Goal: Information Seeking & Learning: Compare options

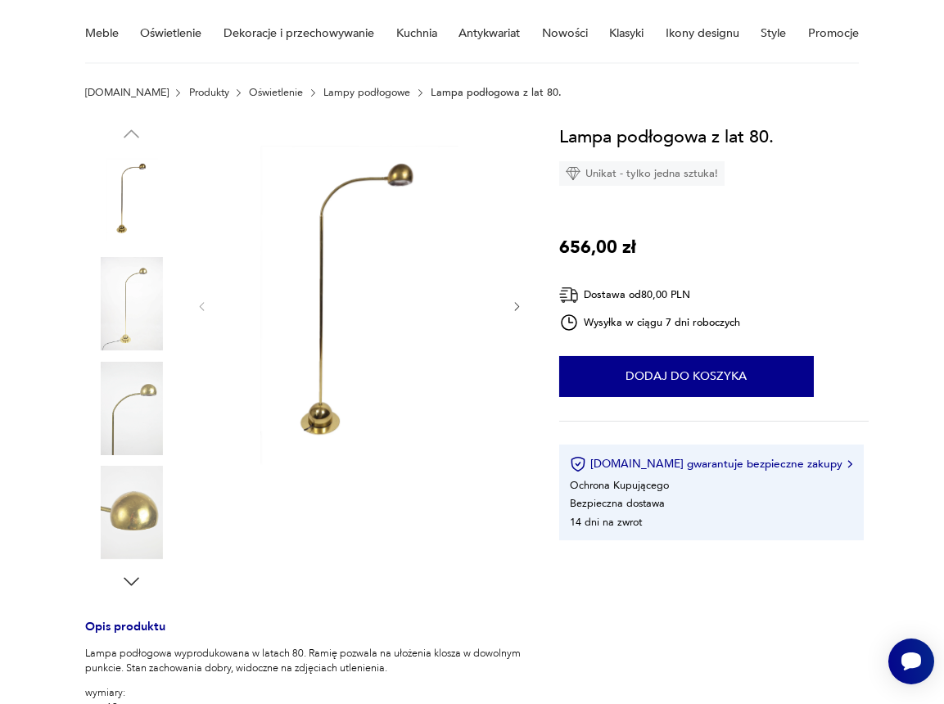
scroll to position [133, 0]
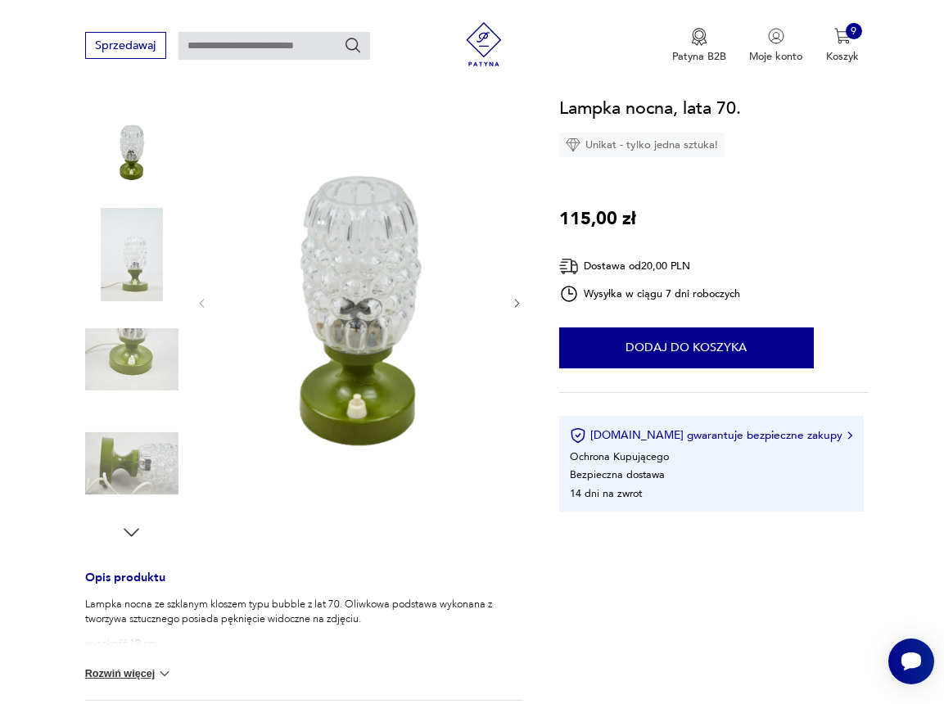
scroll to position [183, 0]
click at [124, 534] on icon "button" at bounding box center [131, 532] width 22 height 22
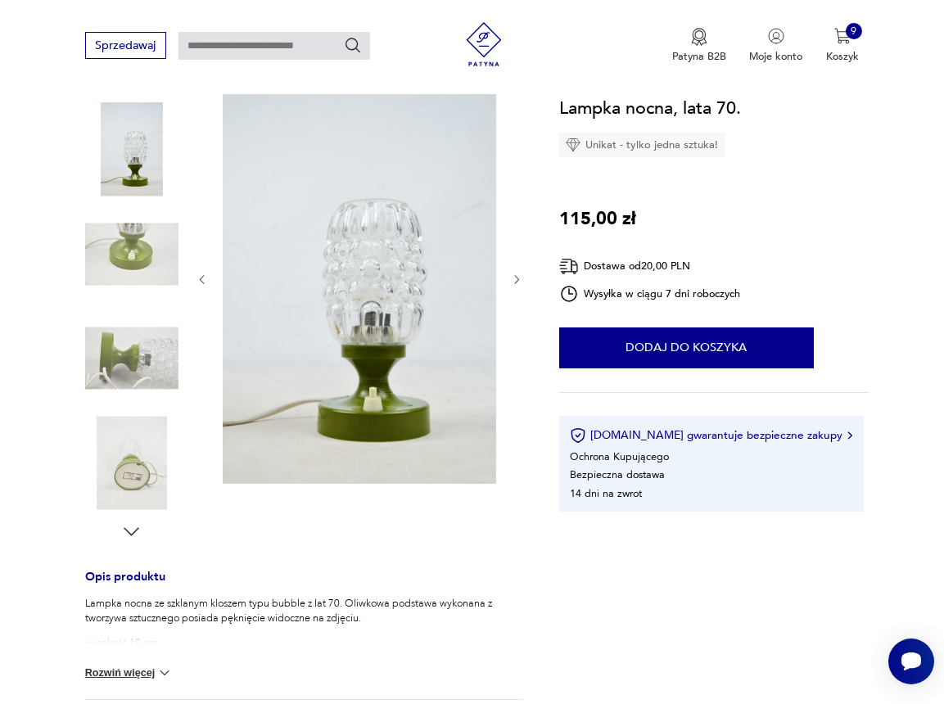
click at [124, 534] on icon "button" at bounding box center [131, 532] width 22 height 22
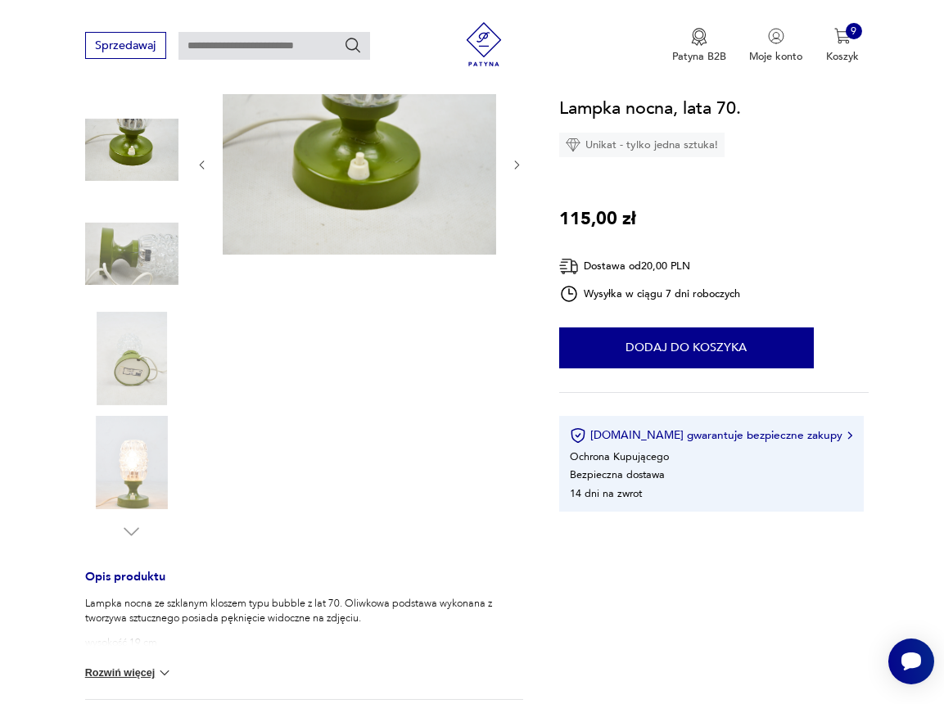
click at [125, 452] on img at bounding box center [131, 462] width 93 height 93
